Goal: Task Accomplishment & Management: Manage account settings

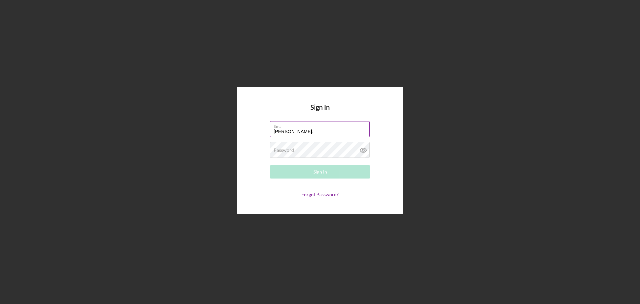
type input "[PERSON_NAME][EMAIL_ADDRESS][PERSON_NAME][DOMAIN_NAME]"
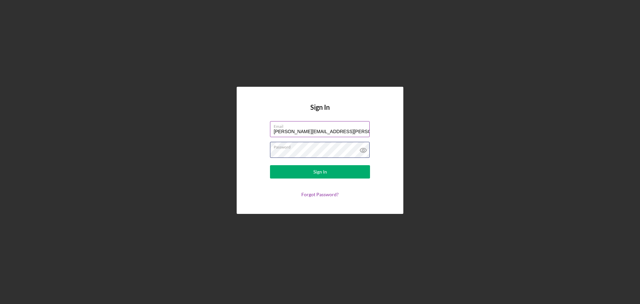
click at [270, 165] on button "Sign In" at bounding box center [320, 171] width 100 height 13
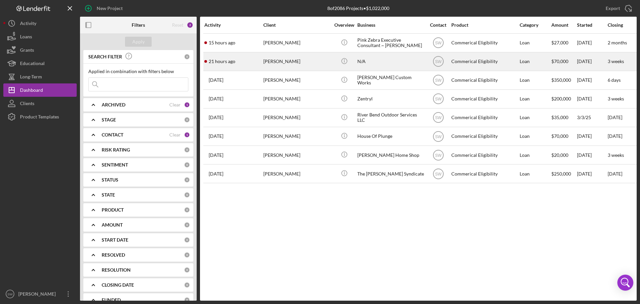
click at [274, 62] on div "[PERSON_NAME]" at bounding box center [296, 62] width 67 height 18
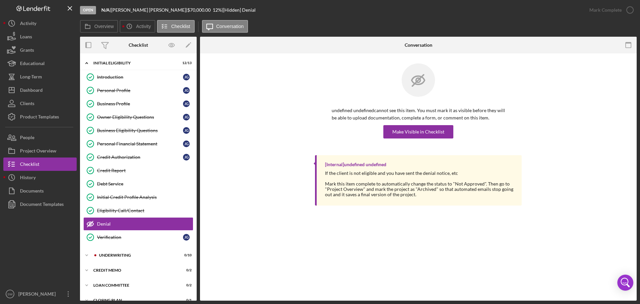
scroll to position [47, 0]
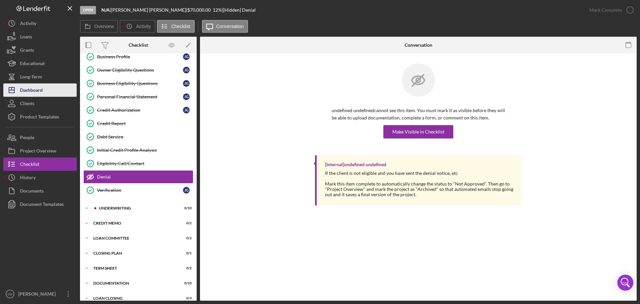
click at [30, 88] on div "Dashboard" at bounding box center [31, 90] width 23 height 15
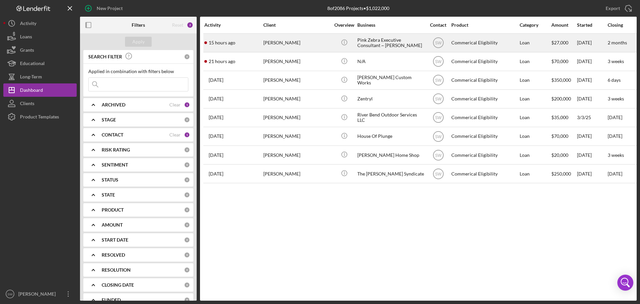
click at [272, 41] on div "[PERSON_NAME]" at bounding box center [296, 43] width 67 height 18
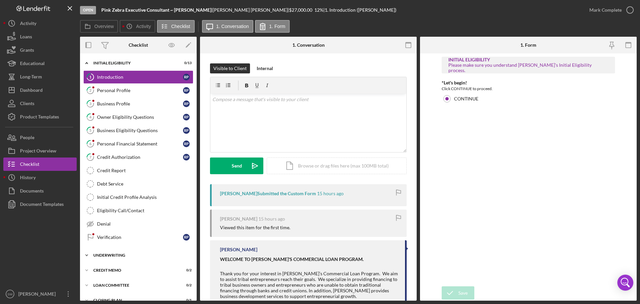
click at [86, 254] on icon "Icon/Expander" at bounding box center [86, 254] width 13 height 13
click at [87, 64] on polyline at bounding box center [87, 62] width 2 height 1
drag, startPoint x: 630, startPoint y: 10, endPoint x: 626, endPoint y: 15, distance: 5.9
click at [630, 10] on icon "button" at bounding box center [630, 10] width 17 height 17
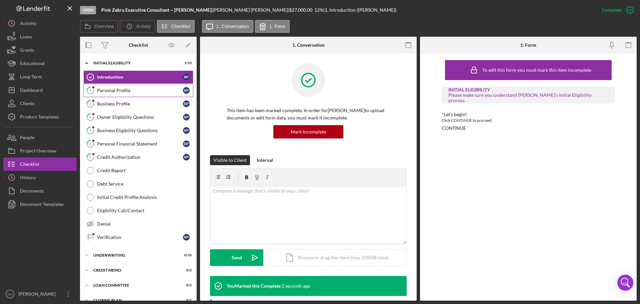
click at [105, 90] on div "Personal Profile" at bounding box center [140, 90] width 86 height 5
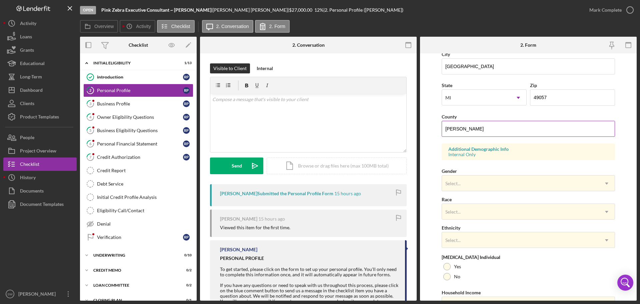
scroll to position [167, 0]
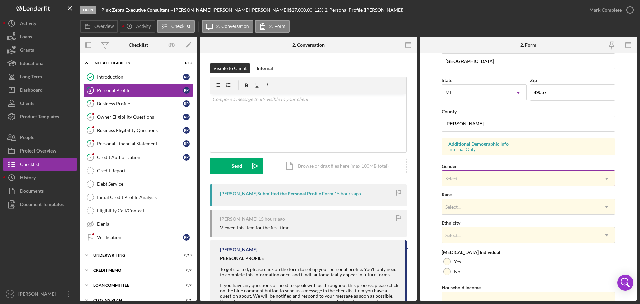
click at [461, 176] on div "Select..." at bounding box center [453, 178] width 17 height 5
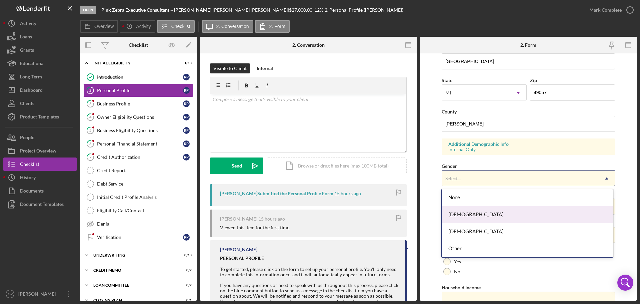
click at [455, 213] on div "Female" at bounding box center [527, 214] width 171 height 17
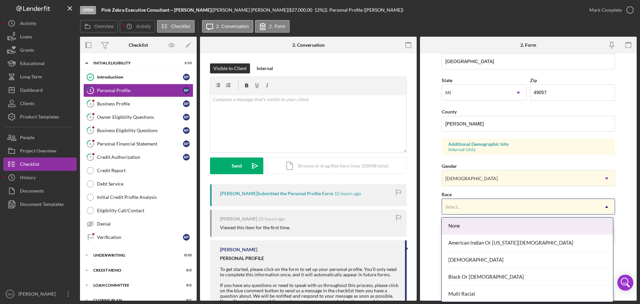
click at [453, 205] on div "Select..." at bounding box center [453, 206] width 15 height 5
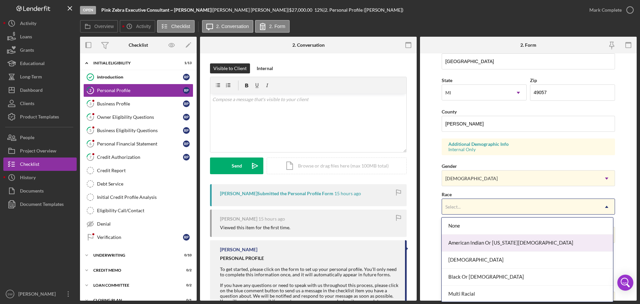
click at [461, 245] on div "American Indian Or Alaska Native" at bounding box center [527, 242] width 171 height 17
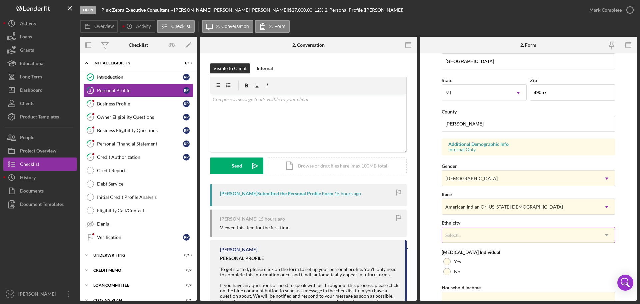
click at [451, 234] on div "Select..." at bounding box center [453, 234] width 15 height 5
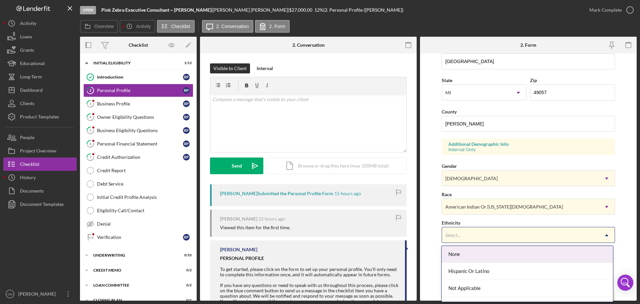
scroll to position [29, 0]
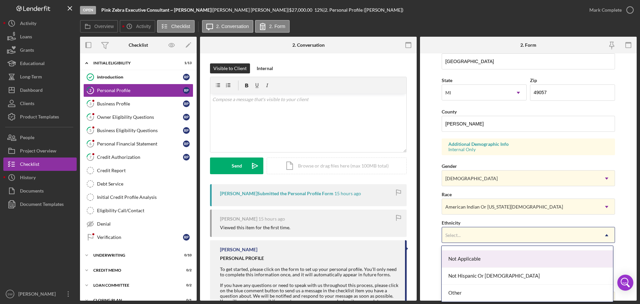
click at [462, 259] on div "Not Applicable" at bounding box center [527, 258] width 171 height 17
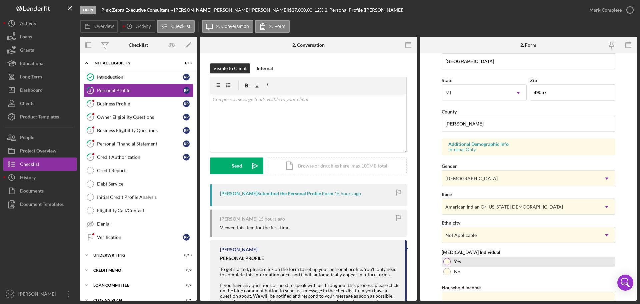
click at [448, 260] on div at bounding box center [447, 261] width 7 height 7
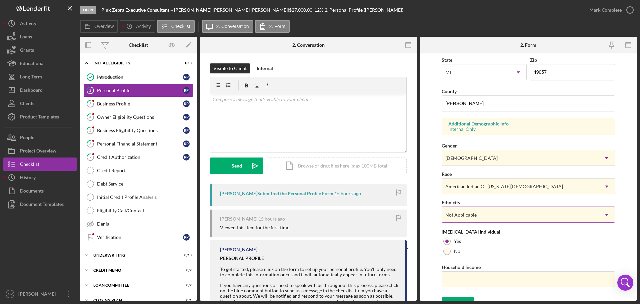
scroll to position [198, 0]
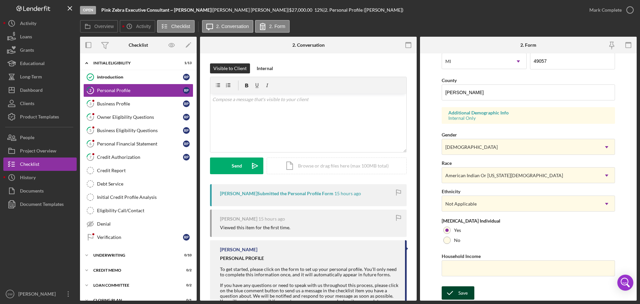
click at [459, 295] on div "Save" at bounding box center [463, 292] width 9 height 13
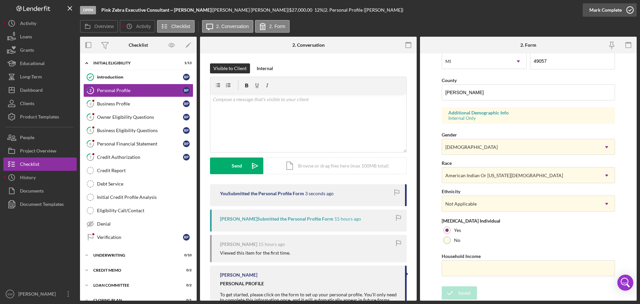
click at [629, 11] on icon "button" at bounding box center [630, 10] width 17 height 17
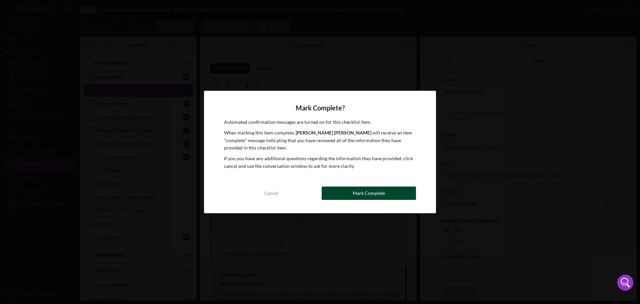
click at [358, 195] on div "Mark Complete" at bounding box center [369, 192] width 32 height 13
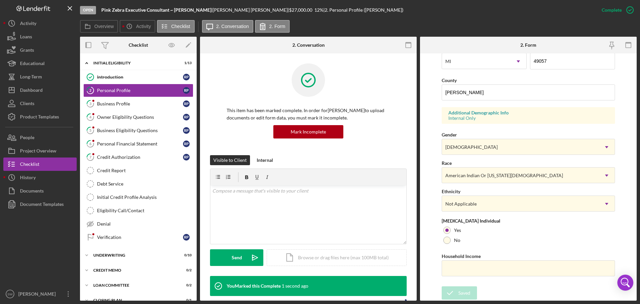
scroll to position [64, 0]
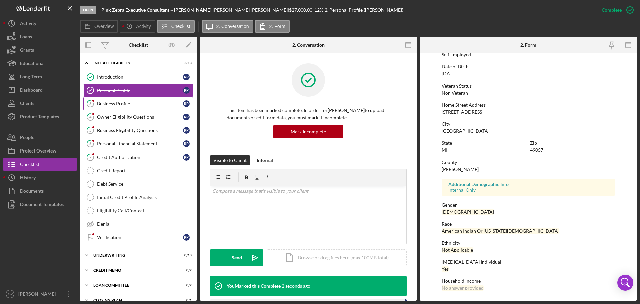
click at [109, 104] on div "Business Profile" at bounding box center [140, 103] width 86 height 5
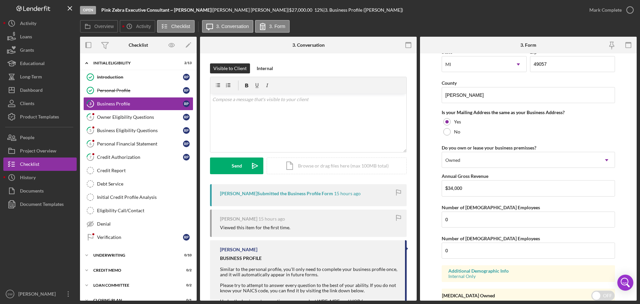
scroll to position [493, 0]
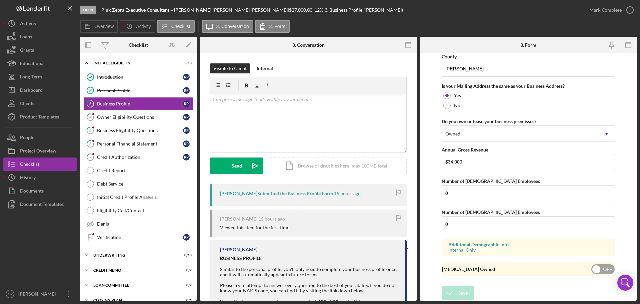
click at [595, 268] on input "checkbox" at bounding box center [603, 269] width 23 height 10
checkbox input "true"
click at [457, 291] on icon "submit" at bounding box center [450, 292] width 17 height 17
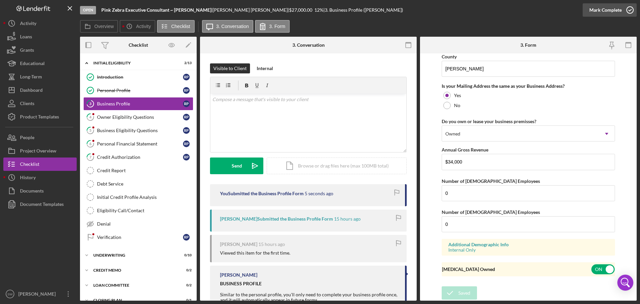
click at [631, 10] on icon "button" at bounding box center [630, 10] width 17 height 17
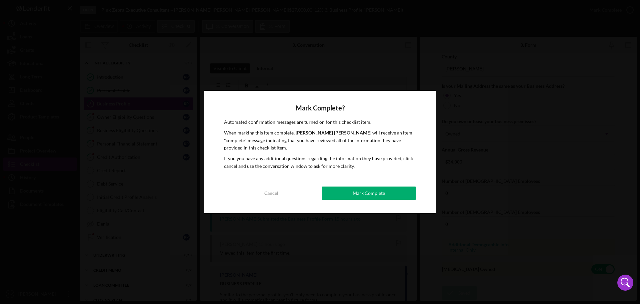
click at [351, 195] on button "Mark Complete" at bounding box center [369, 192] width 94 height 13
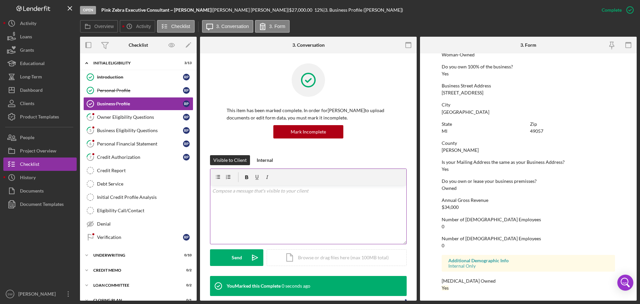
scroll to position [256, 0]
click at [103, 118] on div "Owner Eligibility Questions" at bounding box center [140, 116] width 86 height 5
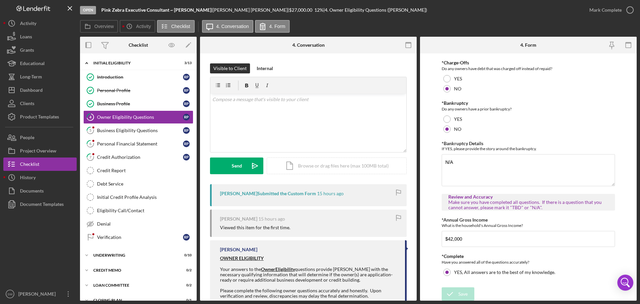
scroll to position [214, 0]
click at [630, 8] on icon "button" at bounding box center [630, 10] width 17 height 17
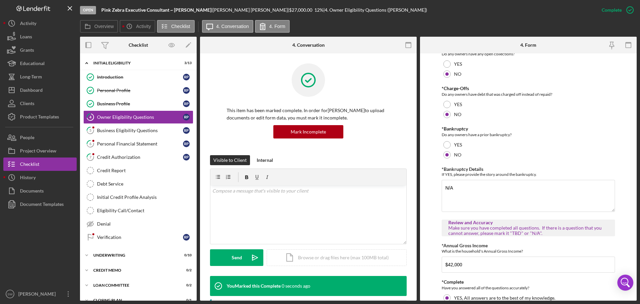
scroll to position [241, 0]
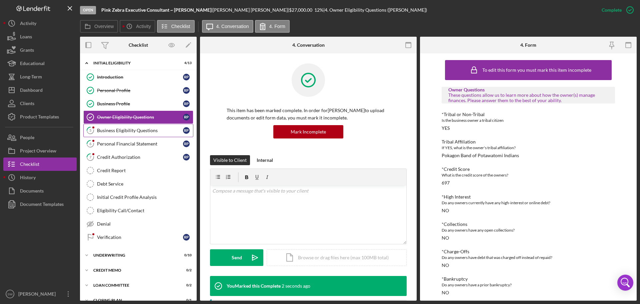
click at [103, 131] on div "Business Eligibility Questions" at bounding box center [140, 130] width 86 height 5
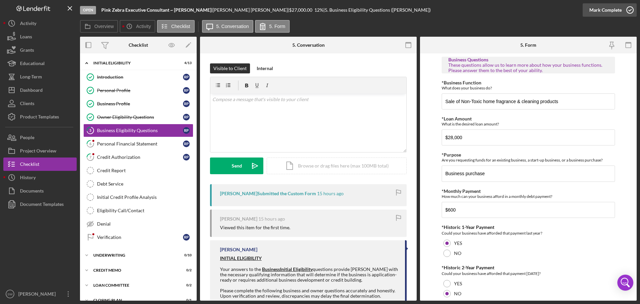
click at [629, 8] on icon "button" at bounding box center [630, 10] width 17 height 17
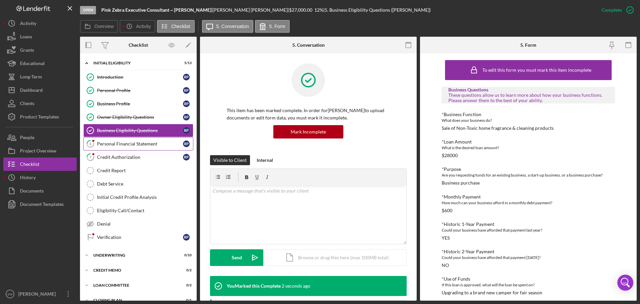
drag, startPoint x: 108, startPoint y: 145, endPoint x: 116, endPoint y: 148, distance: 7.7
click at [108, 145] on div "Personal Financial Statement" at bounding box center [140, 143] width 86 height 5
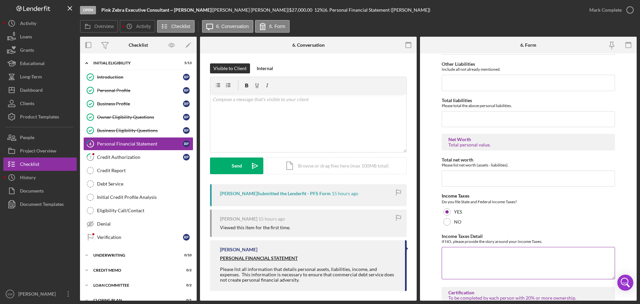
scroll to position [1234, 0]
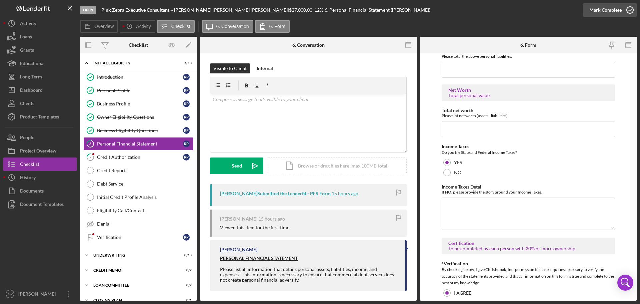
click at [631, 9] on icon "button" at bounding box center [630, 10] width 17 height 17
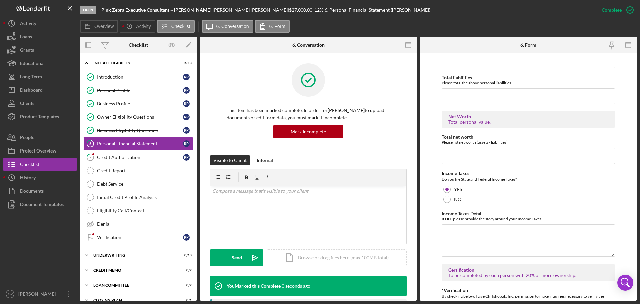
scroll to position [1261, 0]
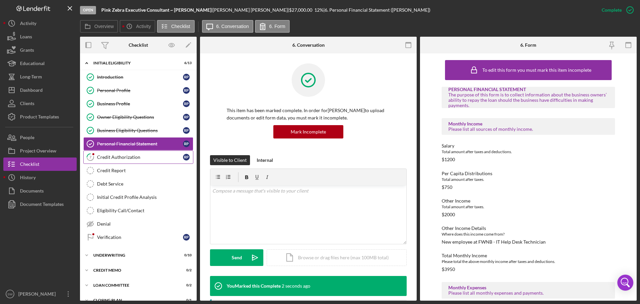
click at [109, 156] on div "Credit Authorization" at bounding box center [140, 156] width 86 height 5
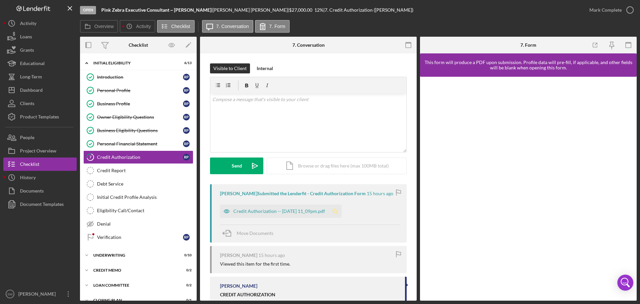
click at [342, 211] on icon "Icon/Star" at bounding box center [335, 210] width 13 height 13
click at [295, 211] on div "Credit Authorization -- 2025-08-21 11_09pm.pdf" at bounding box center [279, 210] width 92 height 5
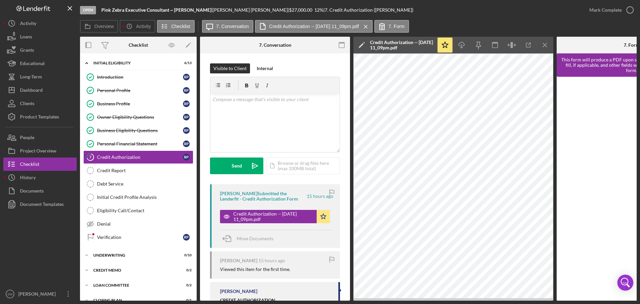
click at [545, 43] on icon "Icon/Menu Close" at bounding box center [545, 45] width 15 height 15
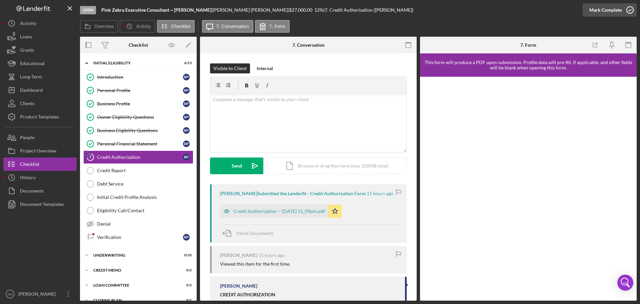
click at [631, 9] on icon "button" at bounding box center [630, 10] width 17 height 17
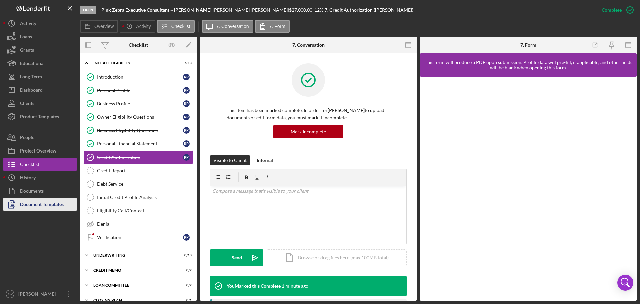
click at [35, 206] on div "Document Templates" at bounding box center [42, 204] width 44 height 15
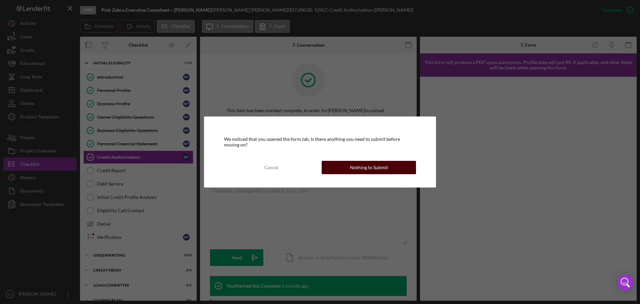
click at [366, 165] on div "Nothing to Submit" at bounding box center [369, 167] width 38 height 13
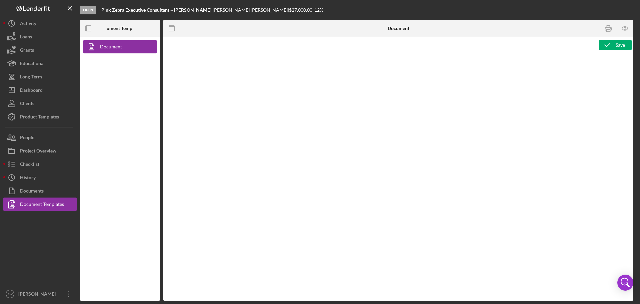
type textarea "<h1 style="text-align: center">Commercial Eligibility Application</h1> <h2>Pers…"
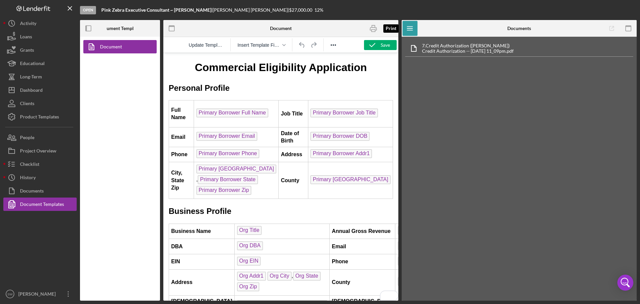
click at [373, 29] on icon "button" at bounding box center [373, 28] width 15 height 15
click at [375, 30] on icon "button" at bounding box center [373, 28] width 15 height 15
click at [504, 231] on div "7. Credit Authorization (Rachel Perez) Credit Authorization -- 2025-08-21 11_09…" at bounding box center [519, 169] width 235 height 264
click at [24, 164] on div "Checklist" at bounding box center [29, 164] width 19 height 15
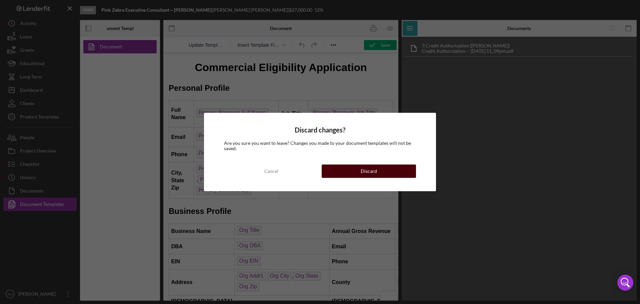
click at [356, 170] on button "Discard" at bounding box center [369, 170] width 94 height 13
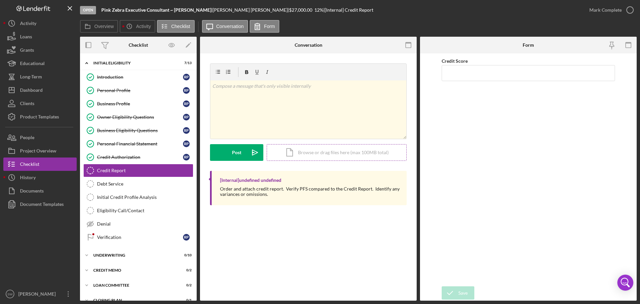
click at [301, 152] on div "Icon/Document Browse or drag files here (max 100MB total) Tap to choose files o…" at bounding box center [337, 152] width 140 height 17
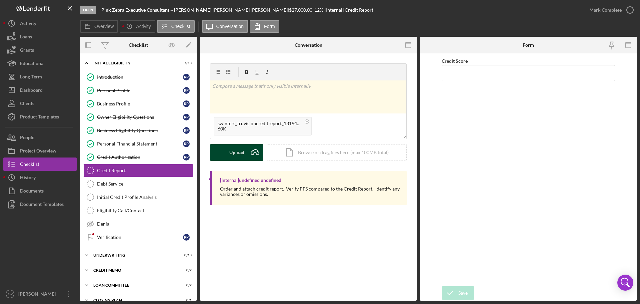
click at [235, 150] on div "Upload" at bounding box center [236, 152] width 15 height 17
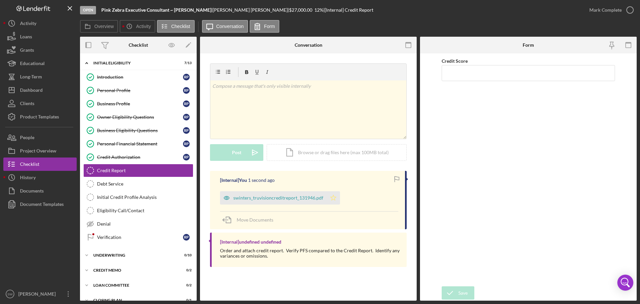
click at [335, 199] on icon "Icon/Star" at bounding box center [333, 197] width 13 height 13
click at [468, 74] on input "Credit Score" at bounding box center [528, 73] width 173 height 16
type input "657"
click at [630, 11] on icon "button" at bounding box center [630, 10] width 17 height 17
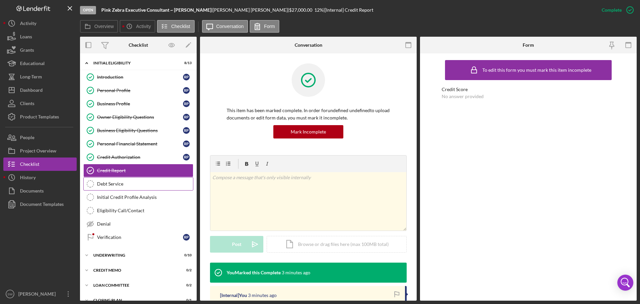
click at [104, 183] on div "Debt Service" at bounding box center [145, 183] width 96 height 5
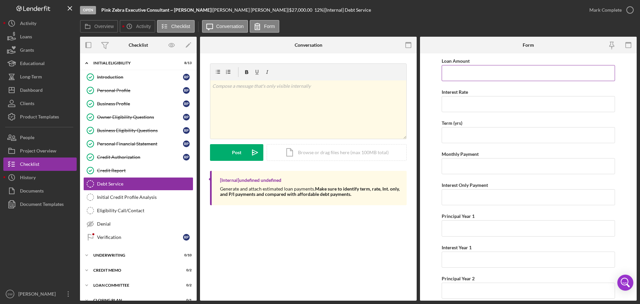
click at [450, 70] on input "Loan Amount" at bounding box center [528, 73] width 173 height 16
type input "$28,000"
click at [450, 105] on input "Interest Rate" at bounding box center [528, 104] width 173 height 16
type input "10.00000%"
type input "5"
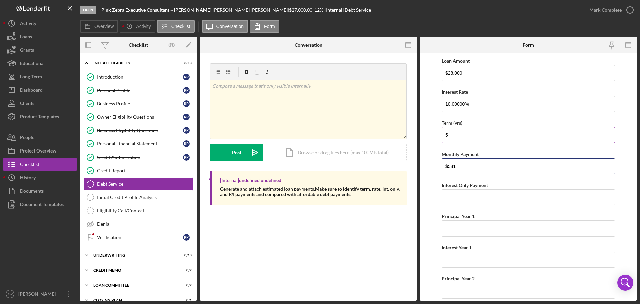
type input "$581"
type input "$210"
type input "$4,643"
type input "$2,332"
type input "$5,079"
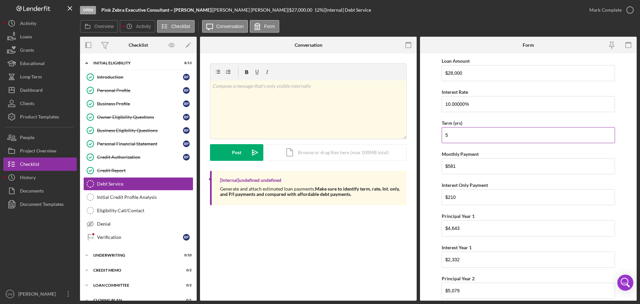
scroll to position [53, 0]
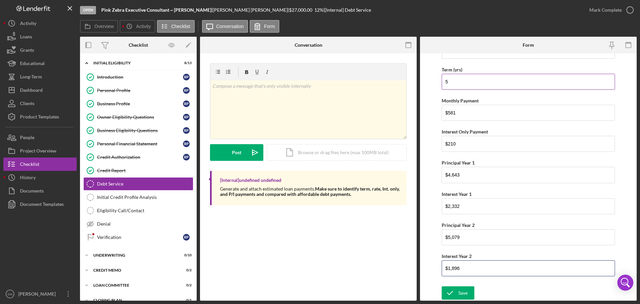
type input "$1,896"
click at [462, 291] on div "Save" at bounding box center [463, 292] width 9 height 13
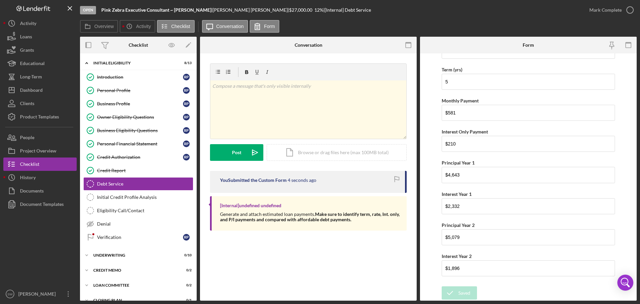
click at [629, 9] on div "Open Pink Zebra Executive Consultant ~ Rachel Perez | Rachel Perez | $27,000.00…" at bounding box center [320, 152] width 640 height 304
click at [632, 10] on icon "button" at bounding box center [630, 10] width 17 height 17
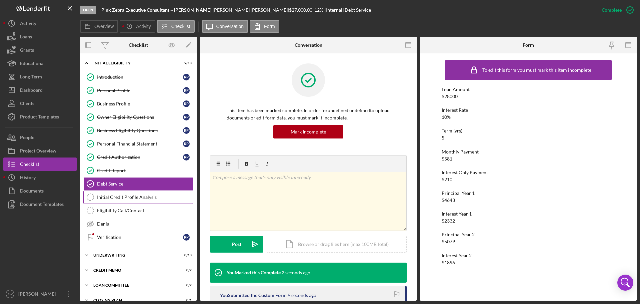
click at [103, 197] on div "Initial Credit Profile Analysis" at bounding box center [145, 196] width 96 height 5
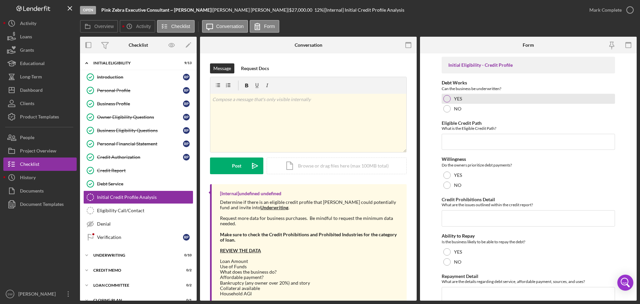
click at [448, 99] on div at bounding box center [447, 98] width 7 height 7
click at [453, 142] on input "Eligible Credit Path" at bounding box center [528, 142] width 173 height 16
type input "e"
type input "="
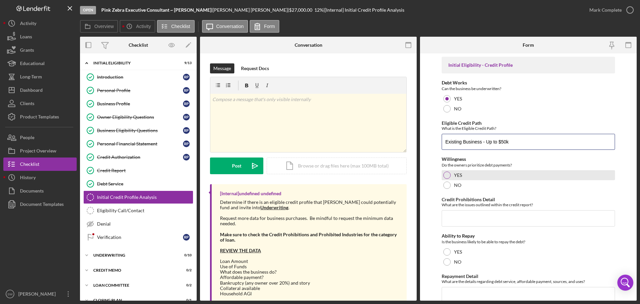
type input "Existing Business - Up to $50k"
click at [446, 174] on div at bounding box center [447, 174] width 7 height 7
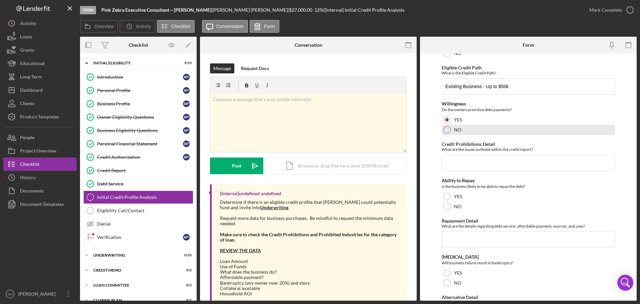
scroll to position [67, 0]
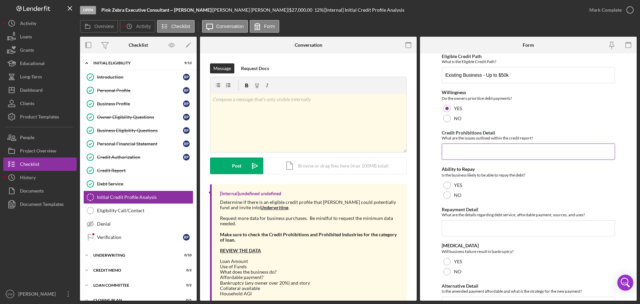
click at [454, 152] on input "Credit Prohibitions Detail" at bounding box center [528, 151] width 173 height 16
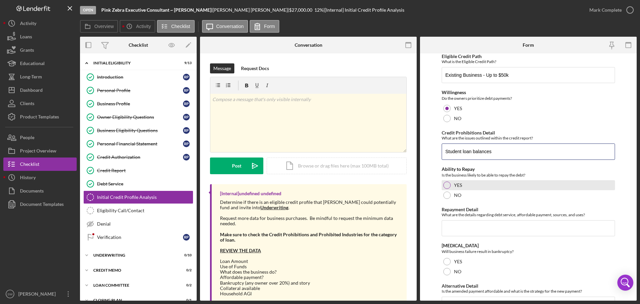
type input "Student loan balances"
click at [447, 185] on div at bounding box center [447, 184] width 7 height 7
click at [451, 227] on input "Repayment Detail" at bounding box center [528, 228] width 173 height 16
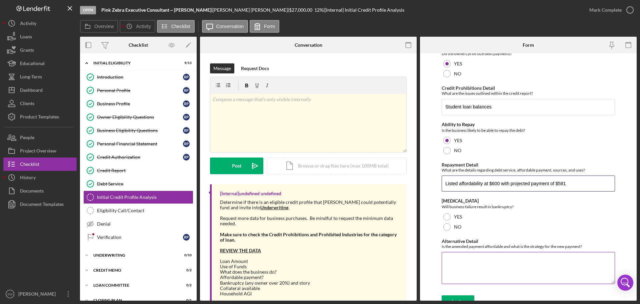
scroll to position [120, 0]
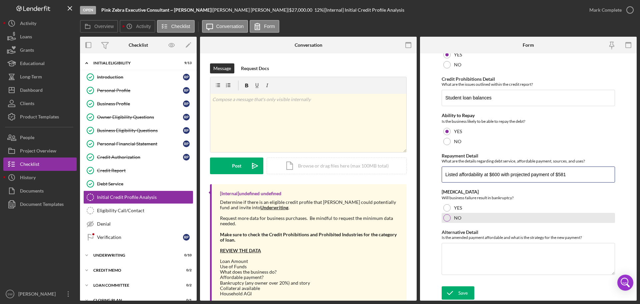
type input "Listed affordability at $600 with projected payment of $581"
click at [448, 216] on div at bounding box center [447, 217] width 7 height 7
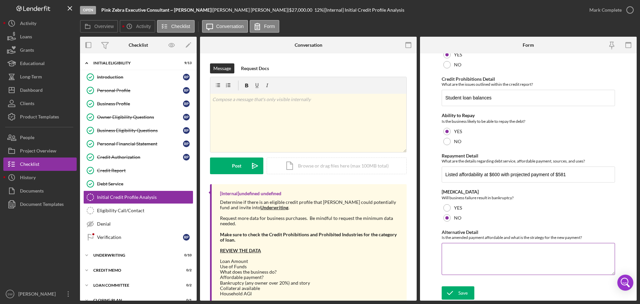
click at [449, 249] on textarea "Alternative Detail" at bounding box center [528, 259] width 173 height 32
type textarea "Works at Four Winds, per cap garnishment, & MEDC guaranty."
click at [461, 294] on div "Save" at bounding box center [463, 292] width 9 height 13
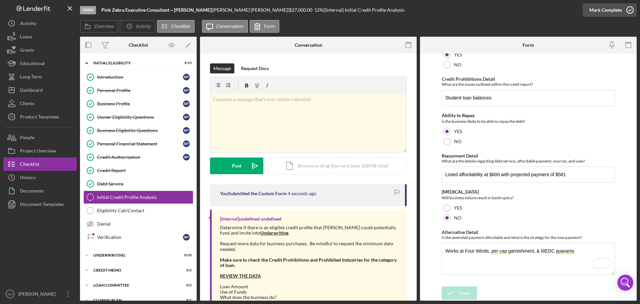
click at [631, 10] on icon "button" at bounding box center [630, 10] width 17 height 17
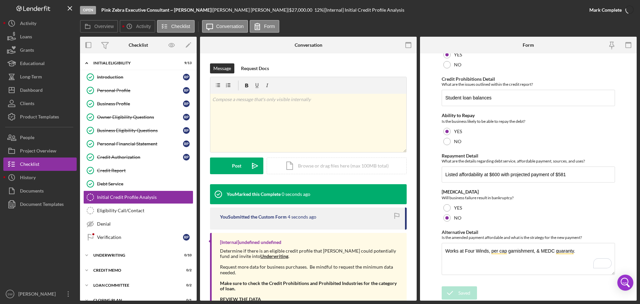
scroll to position [147, 0]
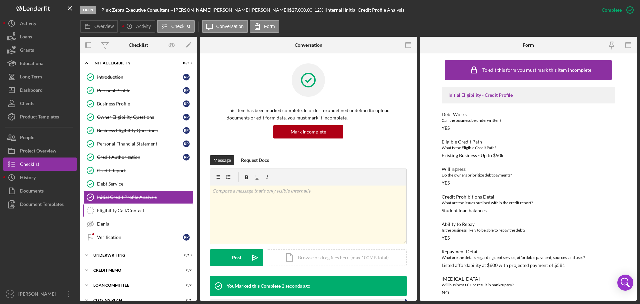
click at [108, 211] on div "Eligibility Call/Contact" at bounding box center [145, 210] width 96 height 5
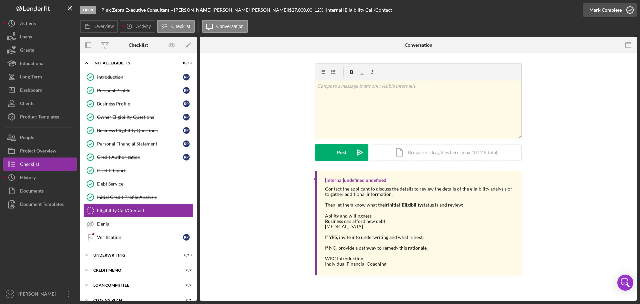
click at [631, 11] on icon "button" at bounding box center [630, 10] width 17 height 17
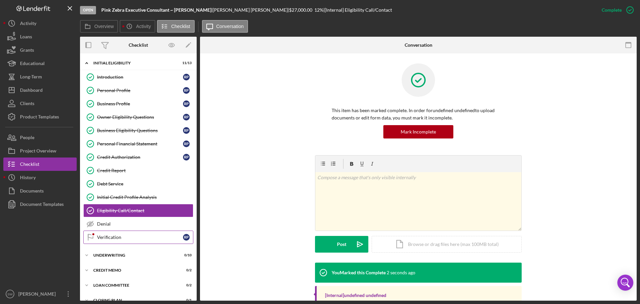
click at [106, 239] on div "Verification" at bounding box center [140, 236] width 86 height 5
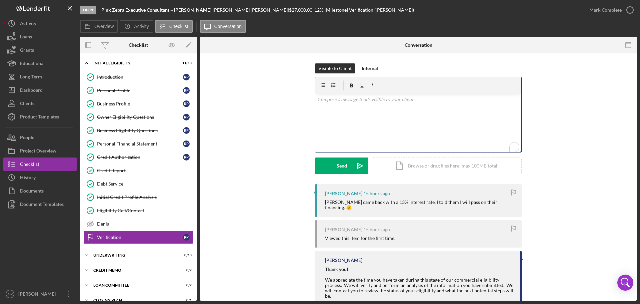
click at [328, 102] on p "To enrich screen reader interactions, please activate Accessibility in Grammarl…" at bounding box center [418, 99] width 202 height 7
click at [397, 109] on p "Just a couple of quick questions for you" at bounding box center [418, 108] width 202 height 7
click at [380, 110] on p "Just a couple of quick questions for you for clarification:" at bounding box center [418, 108] width 202 height 7
click at [341, 109] on p "Just a couple of quick items for you for clarification:" at bounding box center [418, 108] width 202 height 7
click at [412, 110] on p "Just a few of quick items for you for clarification:" at bounding box center [418, 108] width 202 height 7
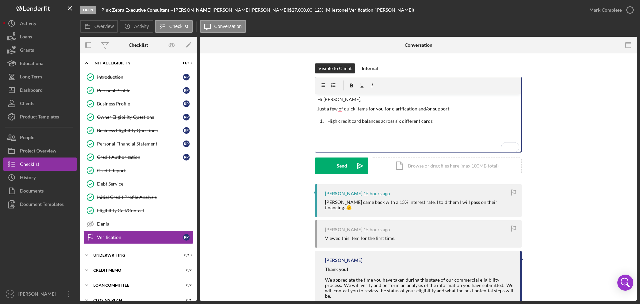
click at [430, 122] on p "High credit card balances across six different cards" at bounding box center [424, 120] width 192 height 7
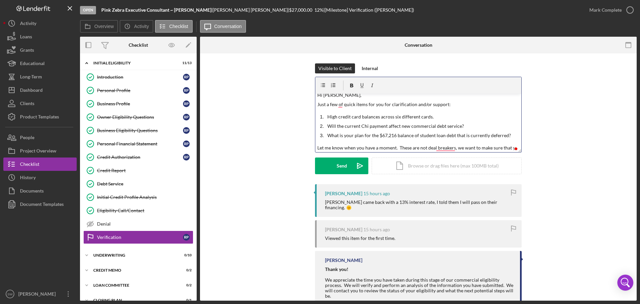
scroll to position [12, 0]
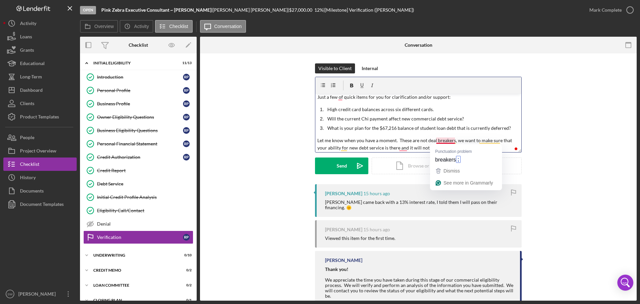
click at [443, 140] on p "Let me know when you have a moment. These are not deal breakers, we want to mak…" at bounding box center [418, 144] width 202 height 15
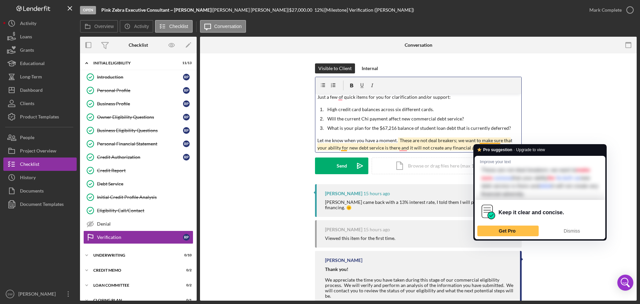
click at [500, 140] on p "Let me know when you have a moment. These are not deal breakers; we want to mak…" at bounding box center [418, 144] width 202 height 15
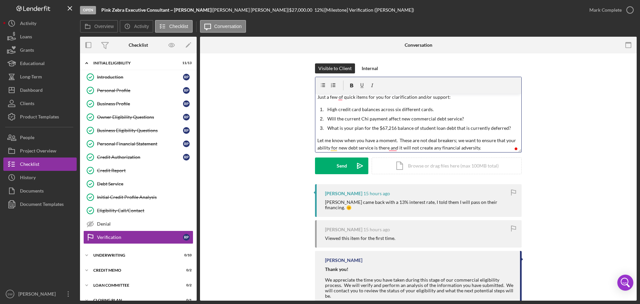
click at [400, 148] on p "Let me know when you have a moment. These are not deal breakers; we want to ens…" at bounding box center [418, 144] width 202 height 15
click at [388, 148] on p "Let me know when you have a moment. These are not deal breakers; we want to ens…" at bounding box center [418, 144] width 202 height 15
click at [337, 164] on div "Send" at bounding box center [342, 165] width 10 height 17
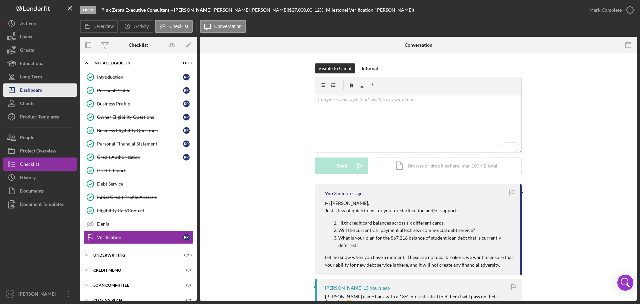
click at [27, 92] on div "Dashboard" at bounding box center [31, 90] width 23 height 15
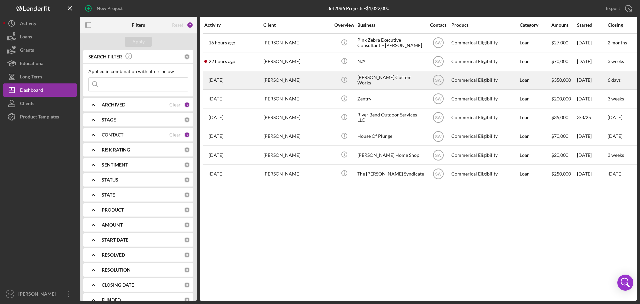
click at [280, 81] on div "[PERSON_NAME]" at bounding box center [296, 80] width 67 height 18
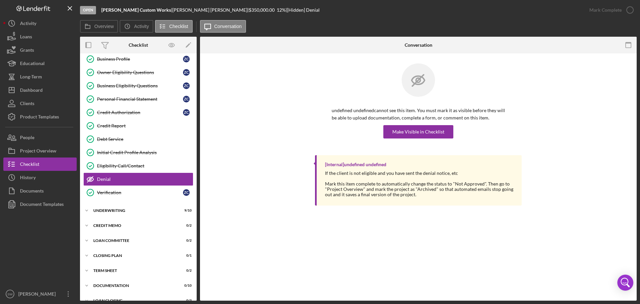
scroll to position [47, 0]
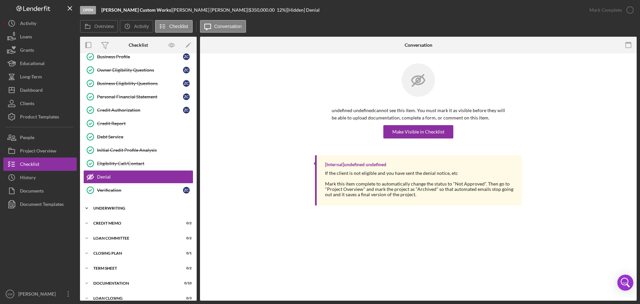
click at [87, 209] on icon "Icon/Expander" at bounding box center [86, 207] width 13 height 13
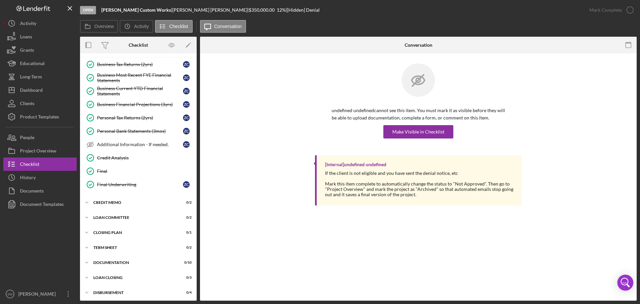
scroll to position [207, 0]
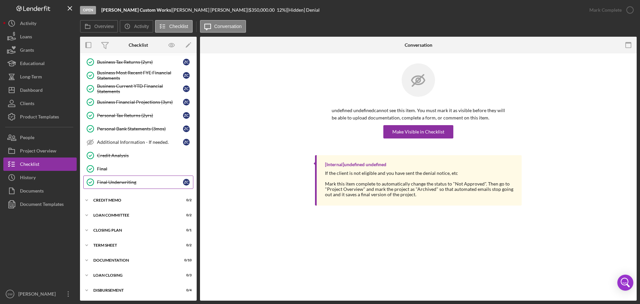
click at [112, 181] on div "Final Underwriting" at bounding box center [140, 181] width 86 height 5
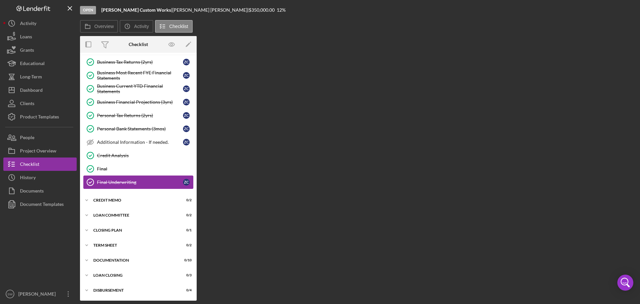
scroll to position [206, 0]
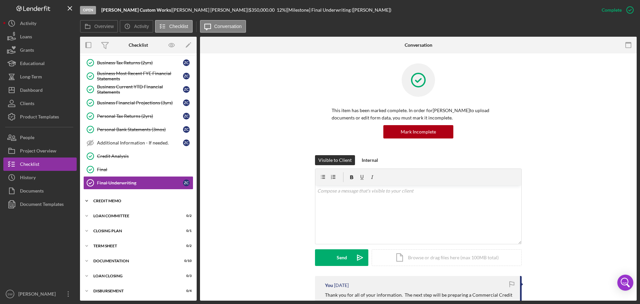
click at [86, 200] on icon "Icon/Expander" at bounding box center [86, 200] width 13 height 13
click at [101, 228] on div "Credit Memo" at bounding box center [140, 227] width 86 height 5
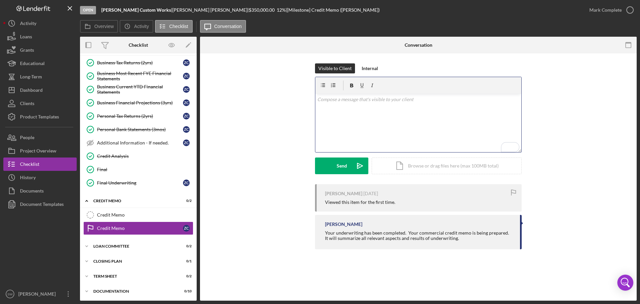
paste div "To enrich screen reader interactions, please activate Accessibility in Grammarl…"
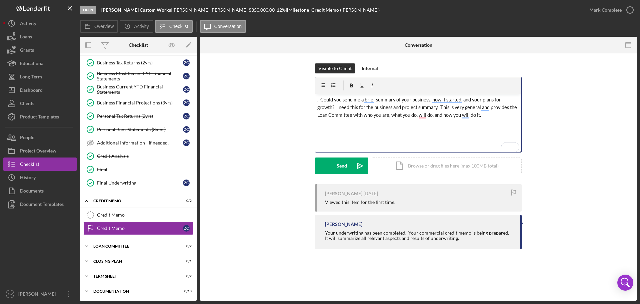
click at [320, 100] on span ". Could you send me a brief summary of your business, how it started, and your …" at bounding box center [417, 107] width 201 height 21
click at [333, 164] on button "Send Icon/icon-invite-send" at bounding box center [341, 165] width 53 height 17
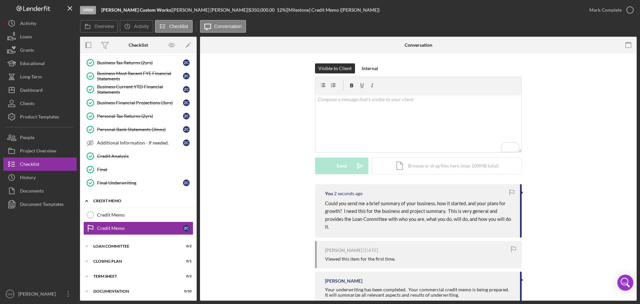
click at [85, 199] on icon "Icon/Expander" at bounding box center [86, 200] width 13 height 13
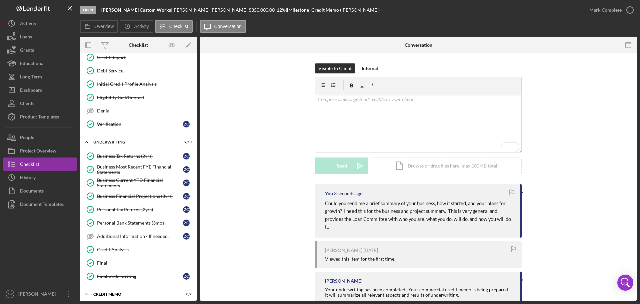
scroll to position [40, 0]
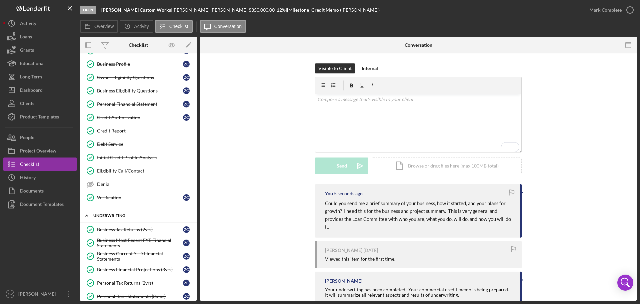
click at [86, 217] on icon "Icon/Expander" at bounding box center [86, 215] width 13 height 13
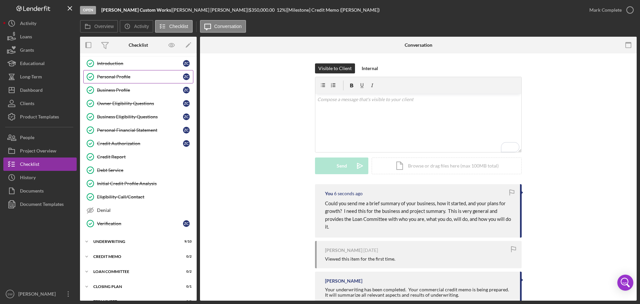
scroll to position [0, 0]
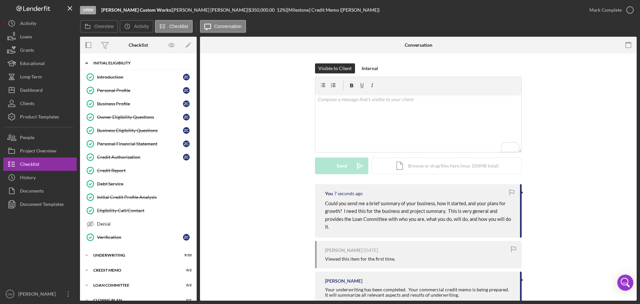
click at [85, 63] on icon "Icon/Expander" at bounding box center [86, 62] width 13 height 13
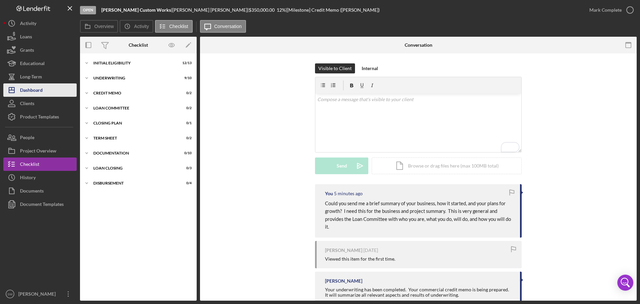
click at [28, 91] on div "Dashboard" at bounding box center [31, 90] width 23 height 15
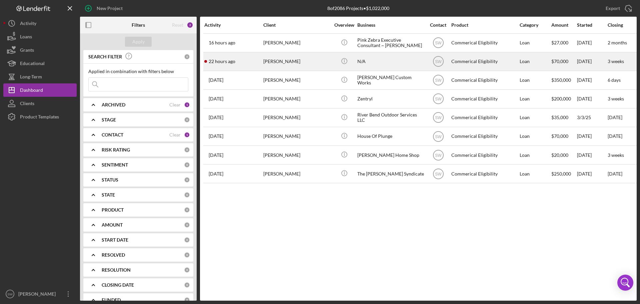
click at [282, 60] on div "[PERSON_NAME]" at bounding box center [296, 62] width 67 height 18
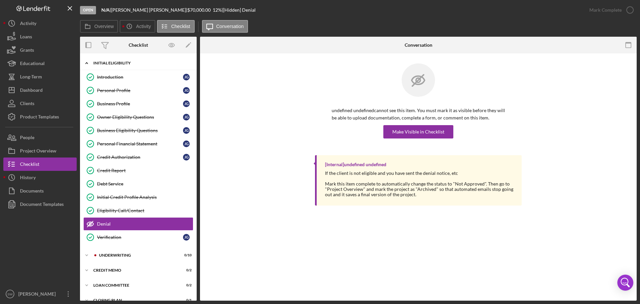
click at [85, 62] on icon "Icon/Expander" at bounding box center [86, 62] width 13 height 13
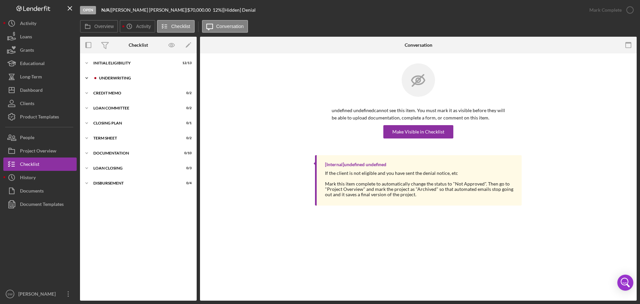
click at [87, 77] on icon "Icon/Expander" at bounding box center [86, 77] width 13 height 13
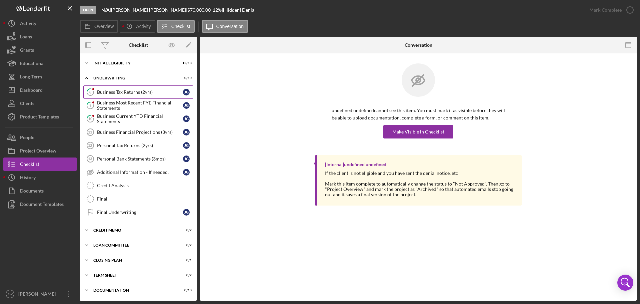
click at [105, 92] on div "Business Tax Returns (2yrs)" at bounding box center [140, 91] width 86 height 5
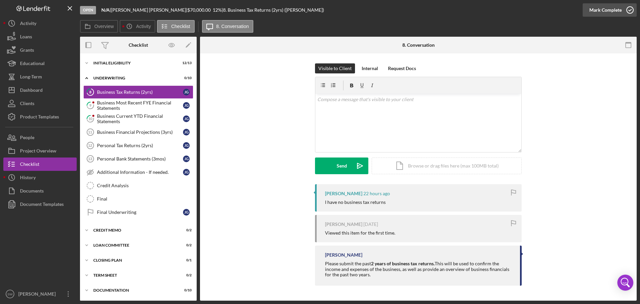
click at [631, 8] on icon "button" at bounding box center [630, 10] width 17 height 17
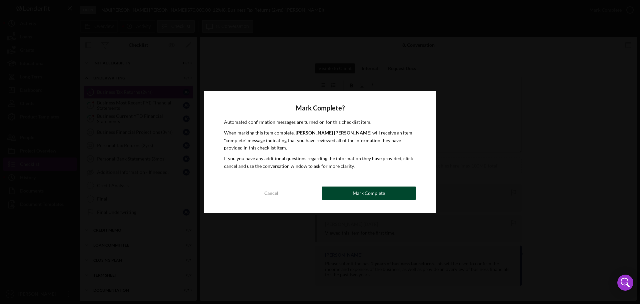
click at [356, 191] on div "Mark Complete" at bounding box center [369, 192] width 32 height 13
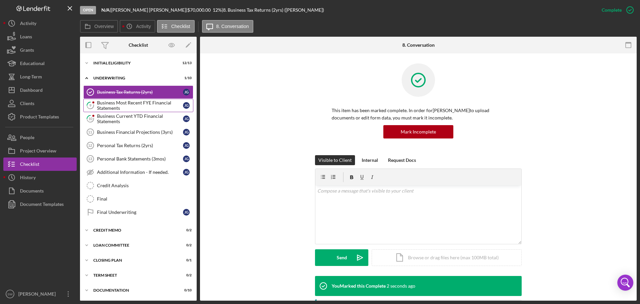
click at [110, 103] on div "Business Most Recent FYE Financial Statements" at bounding box center [140, 105] width 86 height 11
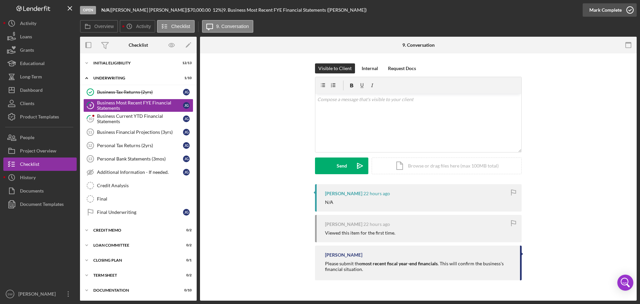
click at [630, 8] on icon "button" at bounding box center [630, 10] width 17 height 17
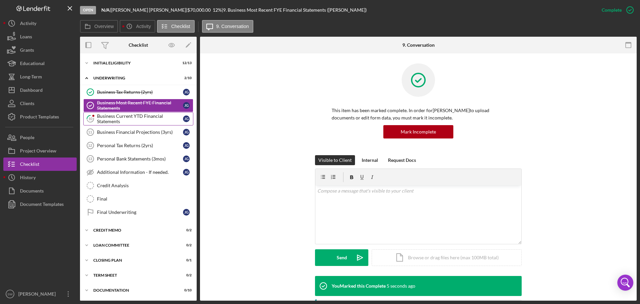
click at [106, 118] on div "Business Current YTD Financial Statements" at bounding box center [140, 118] width 86 height 11
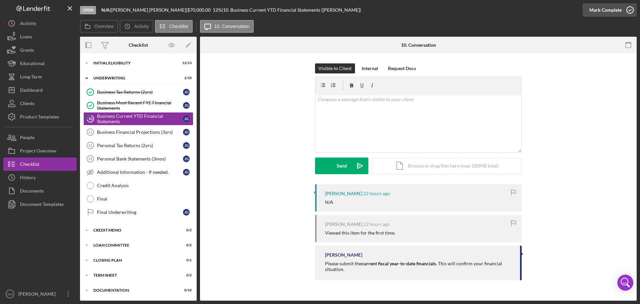
click at [629, 11] on icon "button" at bounding box center [630, 10] width 17 height 17
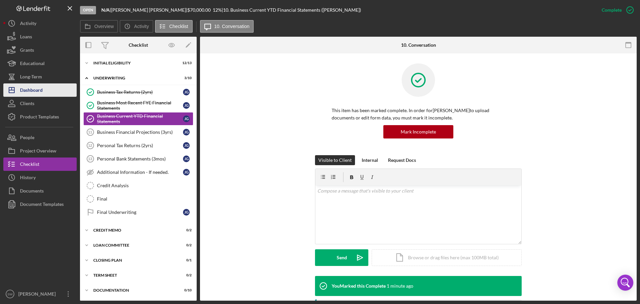
click at [27, 91] on div "Dashboard" at bounding box center [31, 90] width 23 height 15
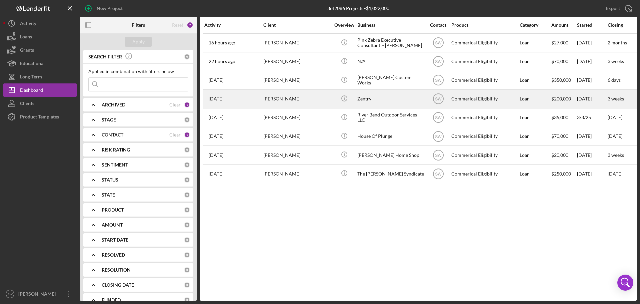
click at [273, 100] on div "[PERSON_NAME]" at bounding box center [296, 99] width 67 height 18
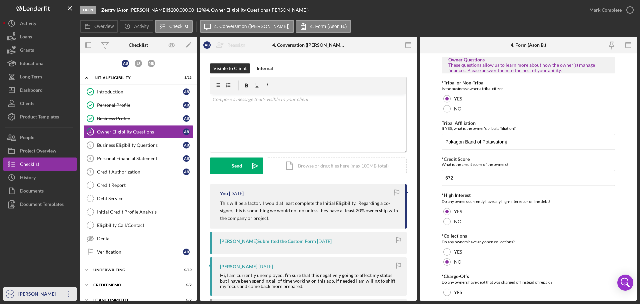
click at [21, 295] on div "[PERSON_NAME]" at bounding box center [38, 294] width 43 height 15
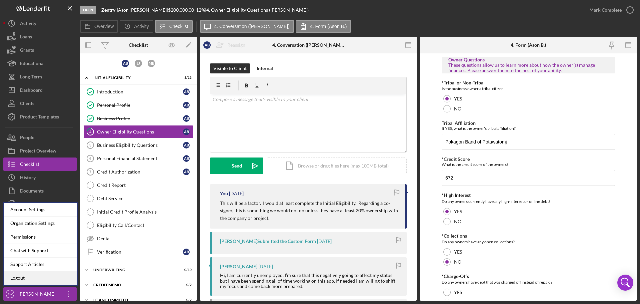
click at [16, 276] on link "Logout" at bounding box center [40, 278] width 73 height 14
